Goal: Task Accomplishment & Management: Manage account settings

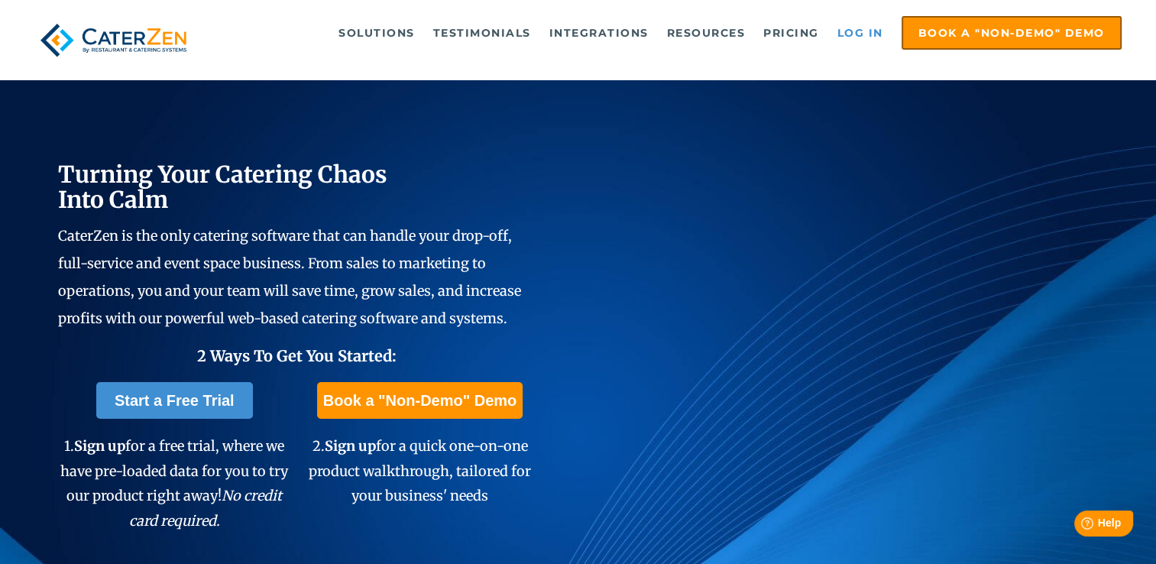
click at [877, 35] on link "Log in" at bounding box center [860, 33] width 61 height 31
click at [884, 41] on link "Log in" at bounding box center [860, 33] width 61 height 31
click at [856, 32] on link "Log in" at bounding box center [860, 33] width 61 height 31
click at [835, 19] on link "Log in" at bounding box center [860, 33] width 61 height 31
